Goal: Contribute content: Add original content to the website for others to see

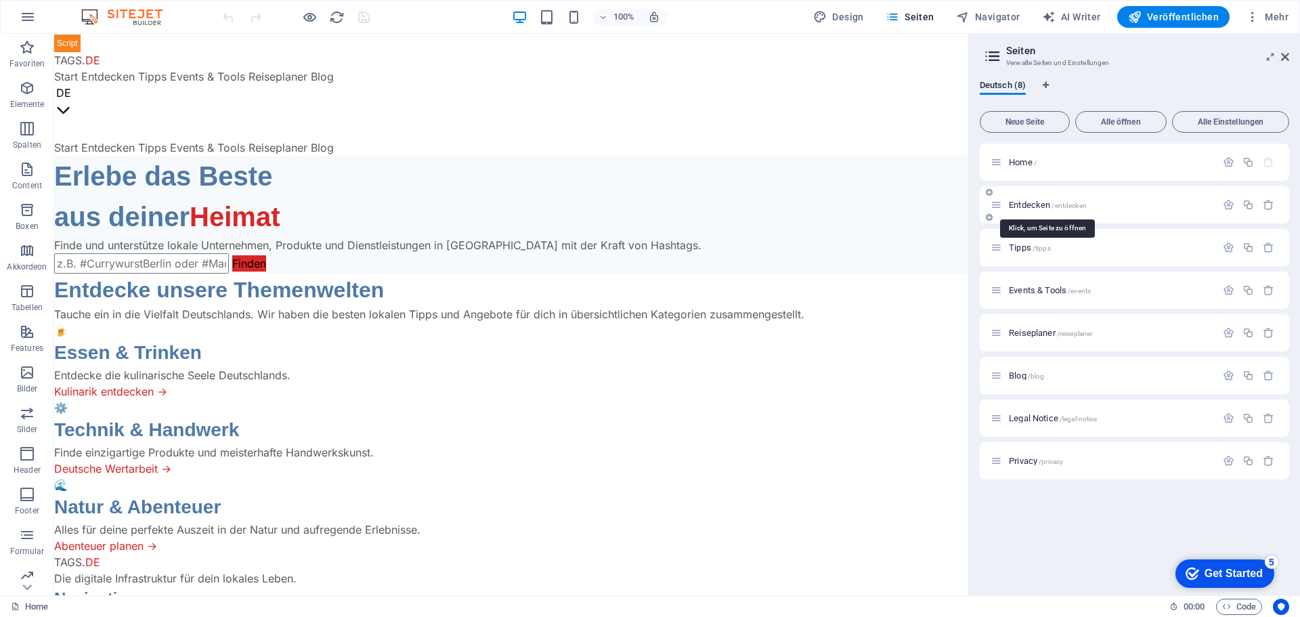
click at [1032, 207] on span "Entdecken /entdecken" at bounding box center [1048, 205] width 78 height 10
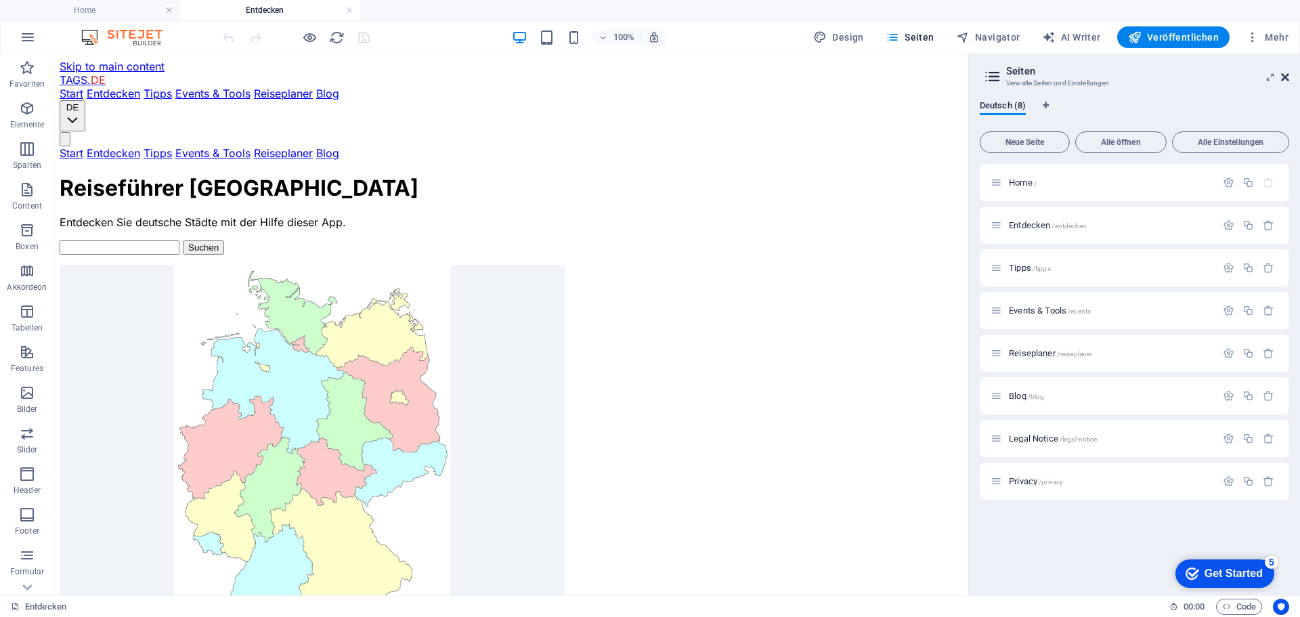
click at [1283, 77] on icon at bounding box center [1285, 77] width 8 height 11
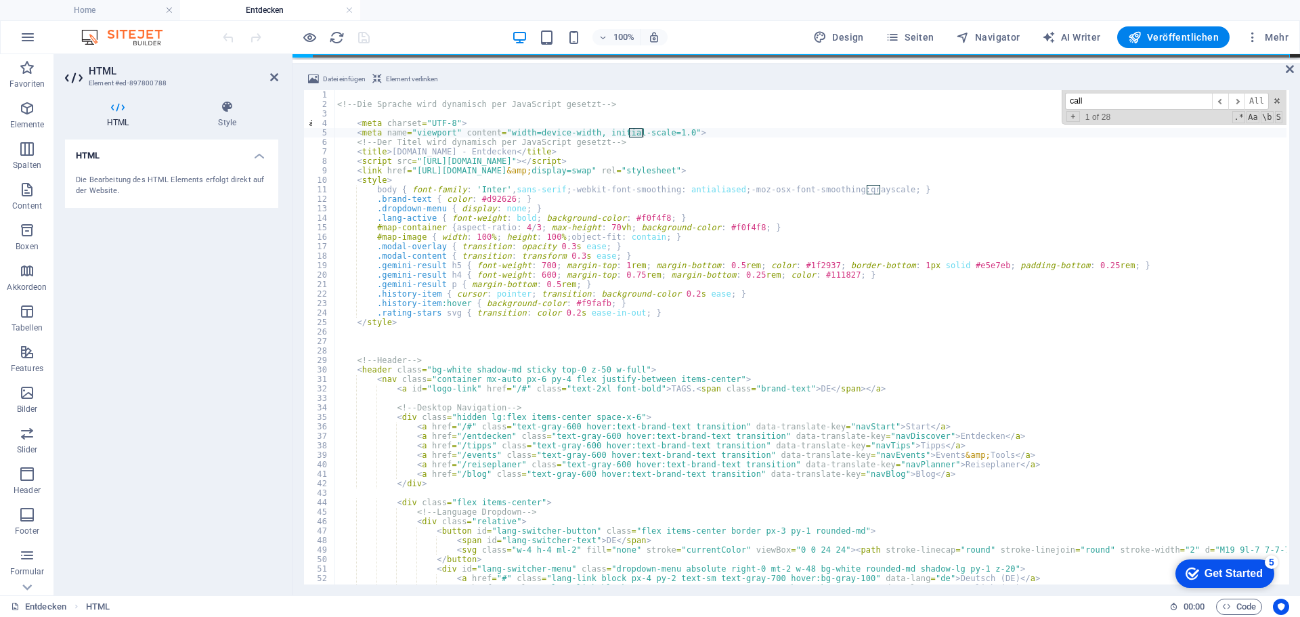
scroll to position [3072, 0]
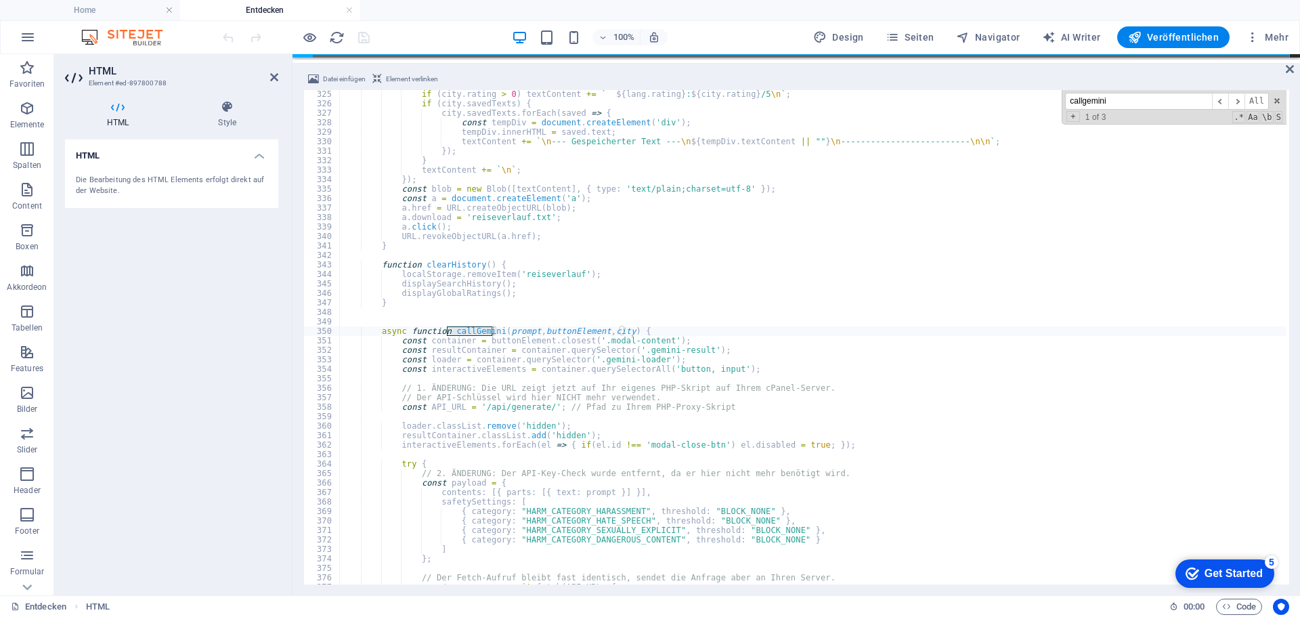
type input "callgemini"
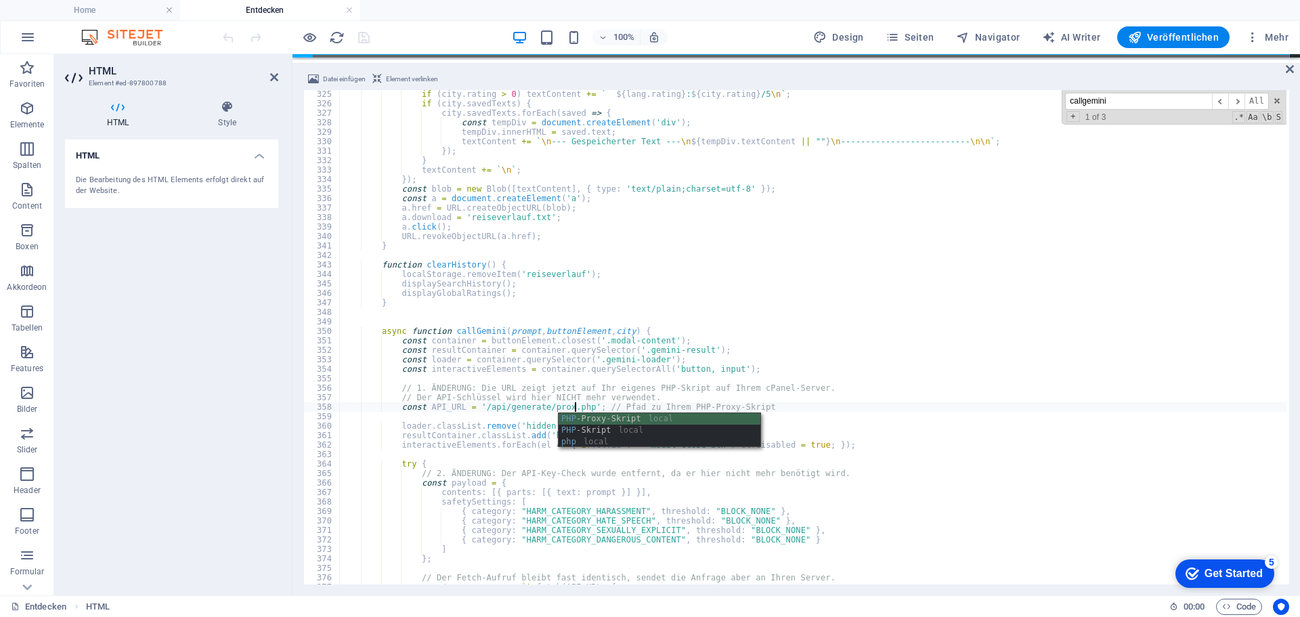
scroll to position [0, 19]
type textarea "const API_URL = '/api/generate/prox.php'; // Pfad zu Ihrem PHP-Proxy-Skript"
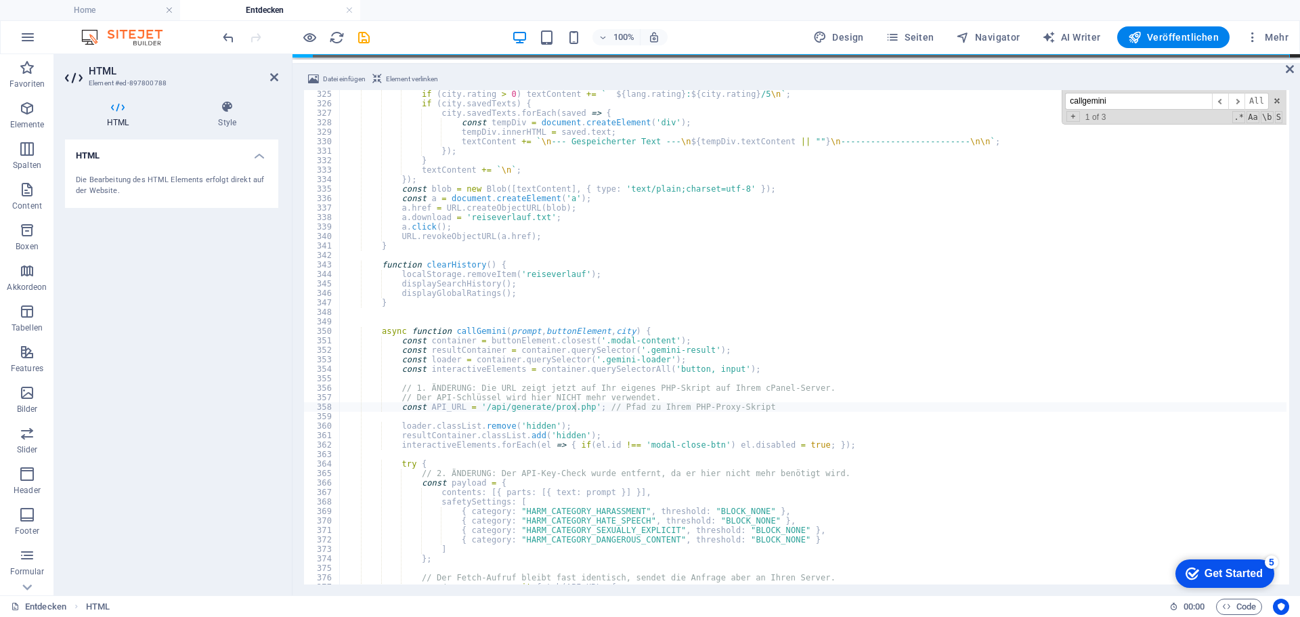
click at [424, 40] on div "100% Design Seiten Navigator AI Writer Veröffentlichen Mehr" at bounding box center [757, 37] width 1074 height 22
click at [361, 36] on icon "save" at bounding box center [364, 38] width 16 height 16
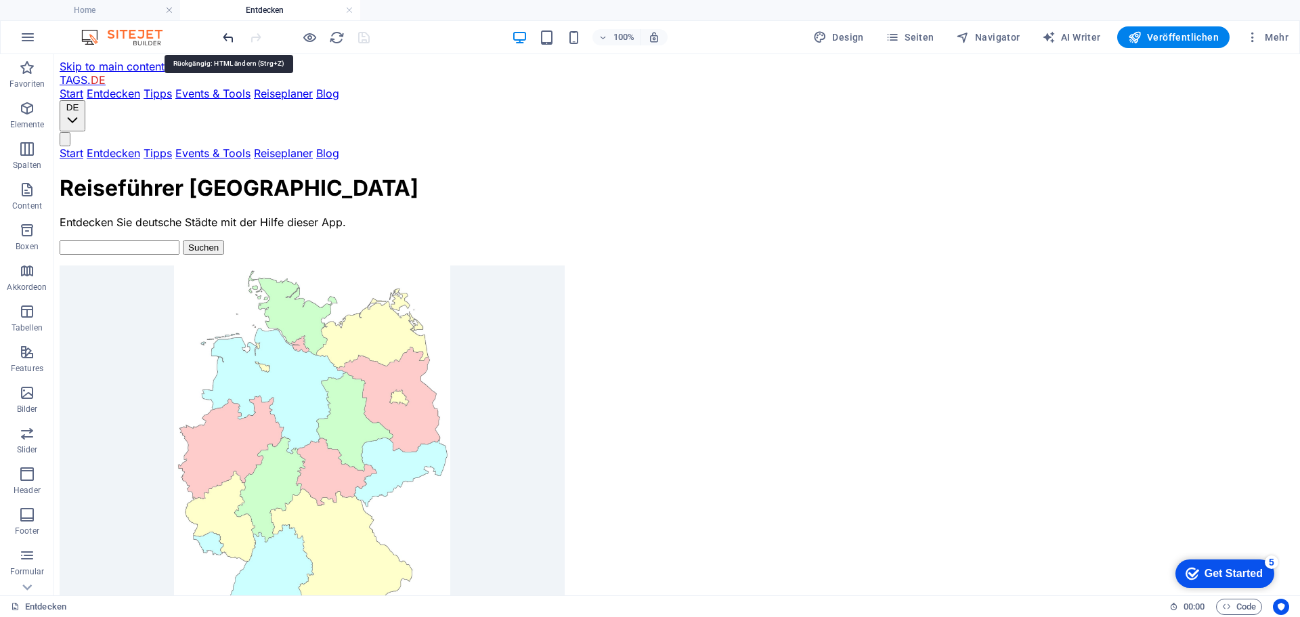
click at [230, 38] on icon "undo" at bounding box center [229, 38] width 16 height 16
click at [1190, 31] on span "Veröffentlichen" at bounding box center [1173, 37] width 91 height 14
